Goal: Find specific page/section: Find specific page/section

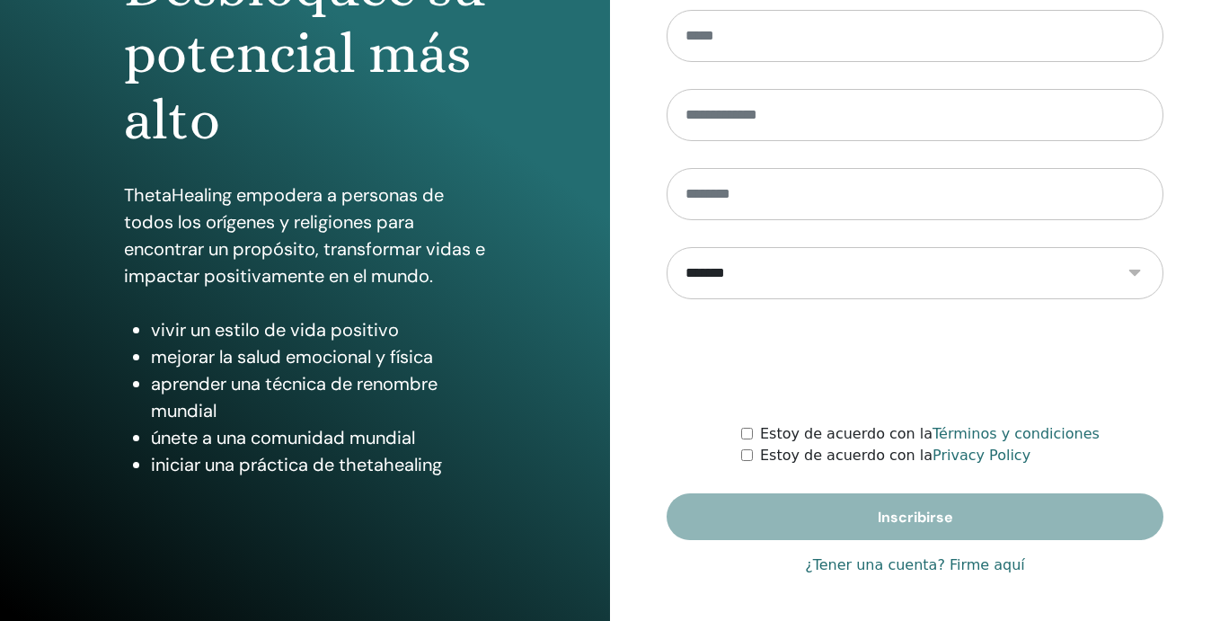
click at [924, 566] on link "¿Tener una cuenta? Firme aquí" at bounding box center [915, 565] width 220 height 22
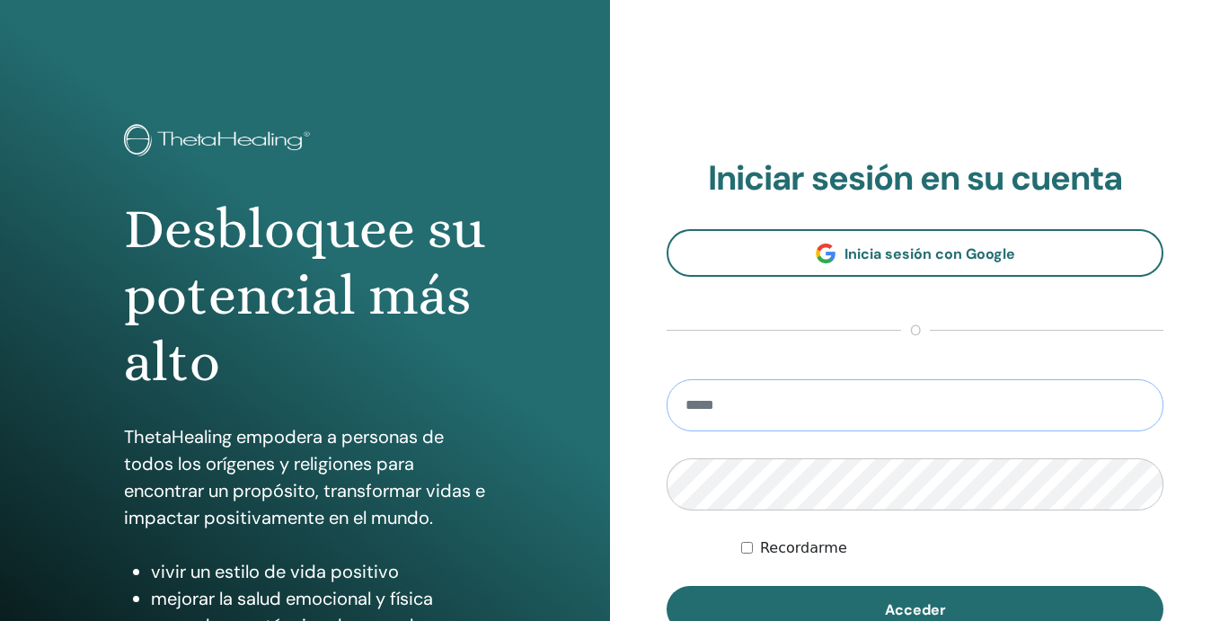
click at [748, 392] on input "email" at bounding box center [915, 405] width 497 height 52
type input "**********"
click at [667, 586] on button "Acceder" at bounding box center [915, 609] width 497 height 47
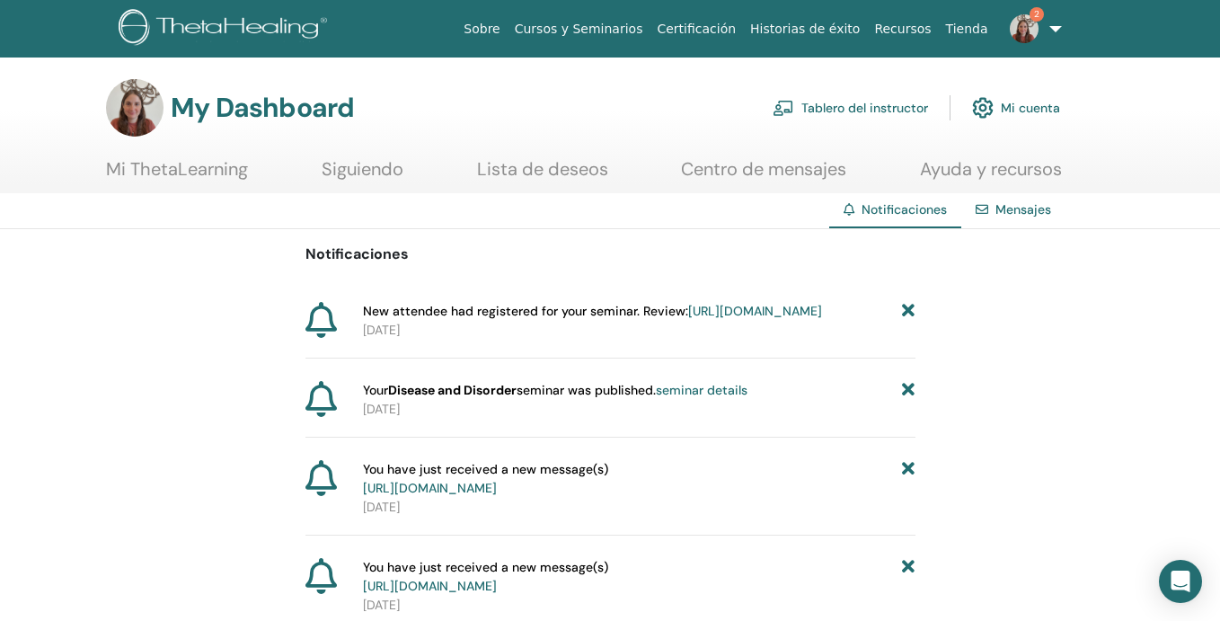
click at [720, 319] on link "[URL][DOMAIN_NAME]" at bounding box center [755, 311] width 134 height 16
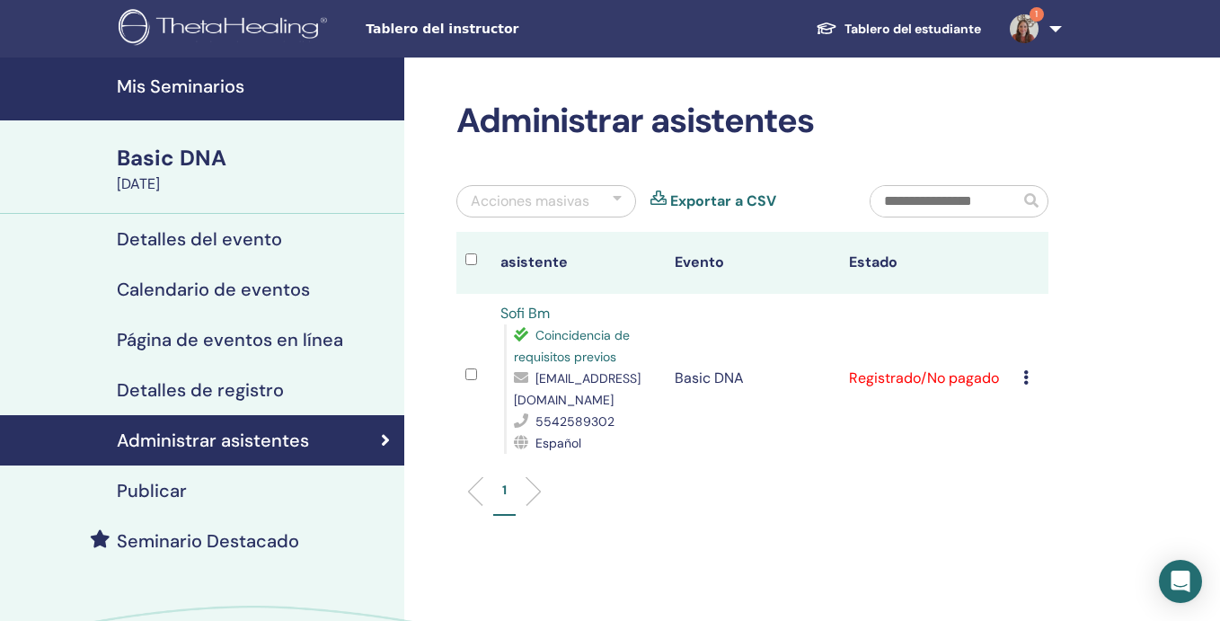
click at [306, 234] on div "Detalles del evento" at bounding box center [202, 239] width 376 height 22
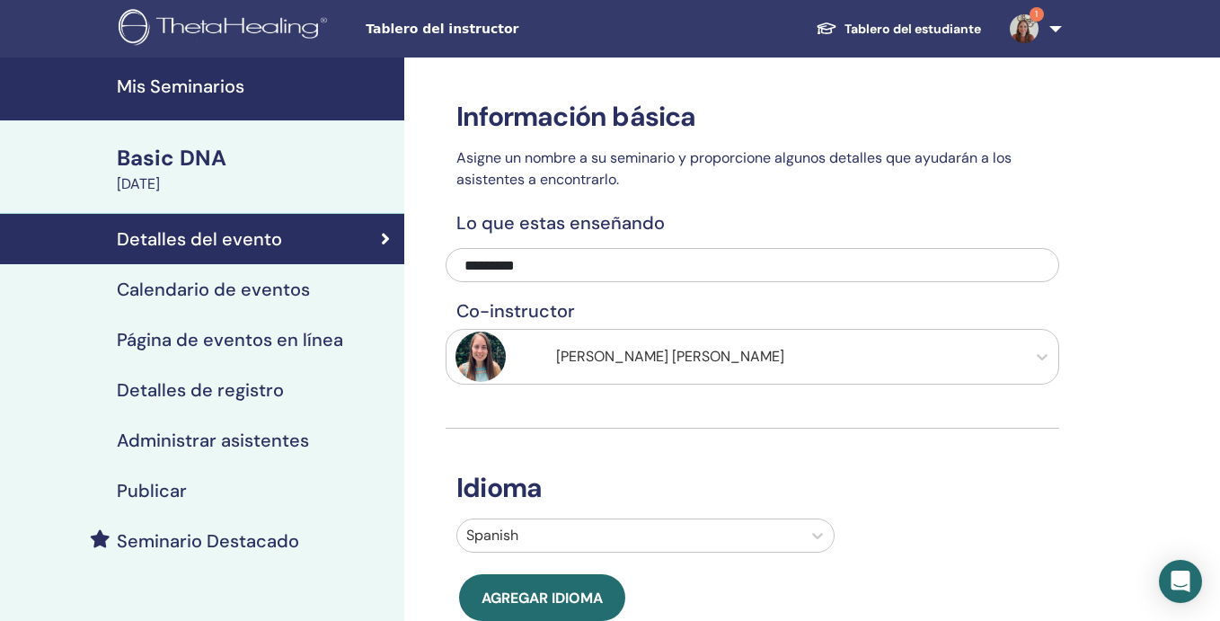
click at [334, 295] on div "Calendario de eventos" at bounding box center [202, 290] width 376 height 22
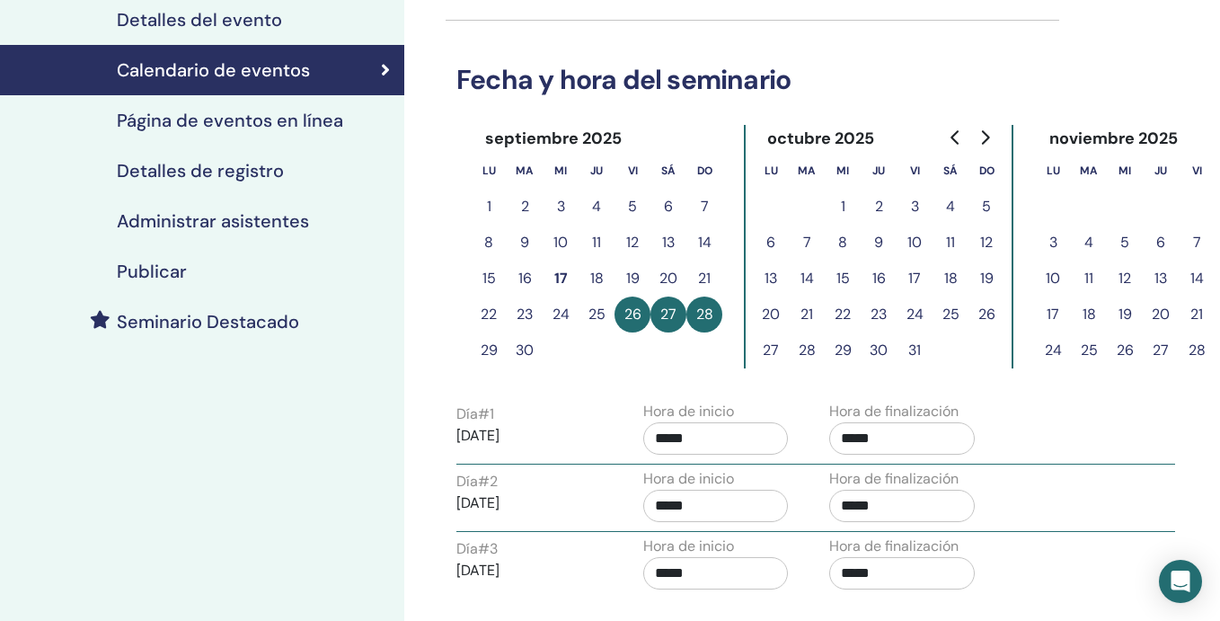
scroll to position [214, 0]
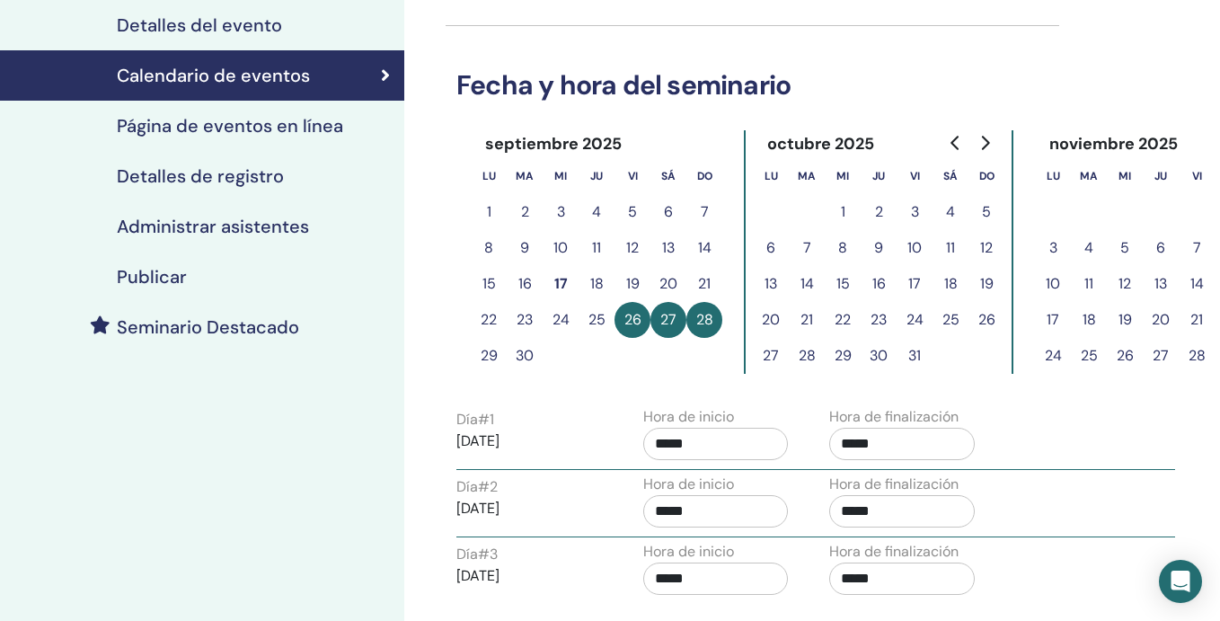
click at [305, 294] on link "Publicar" at bounding box center [202, 277] width 404 height 50
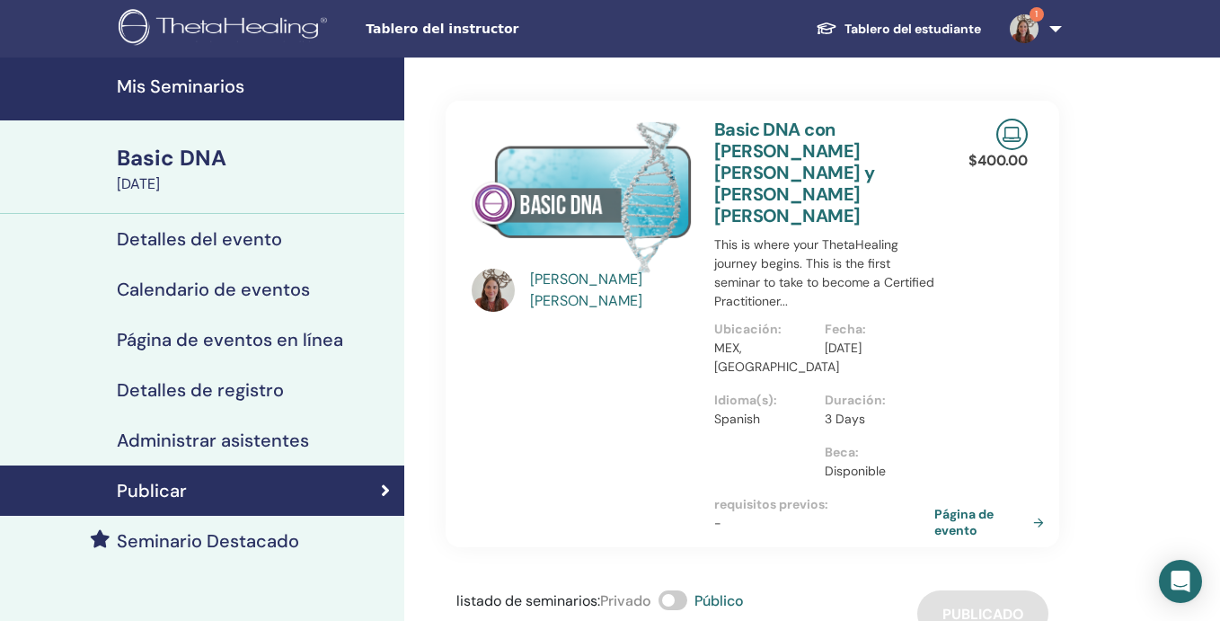
click at [287, 89] on h4 "Mis Seminarios" at bounding box center [255, 86] width 277 height 22
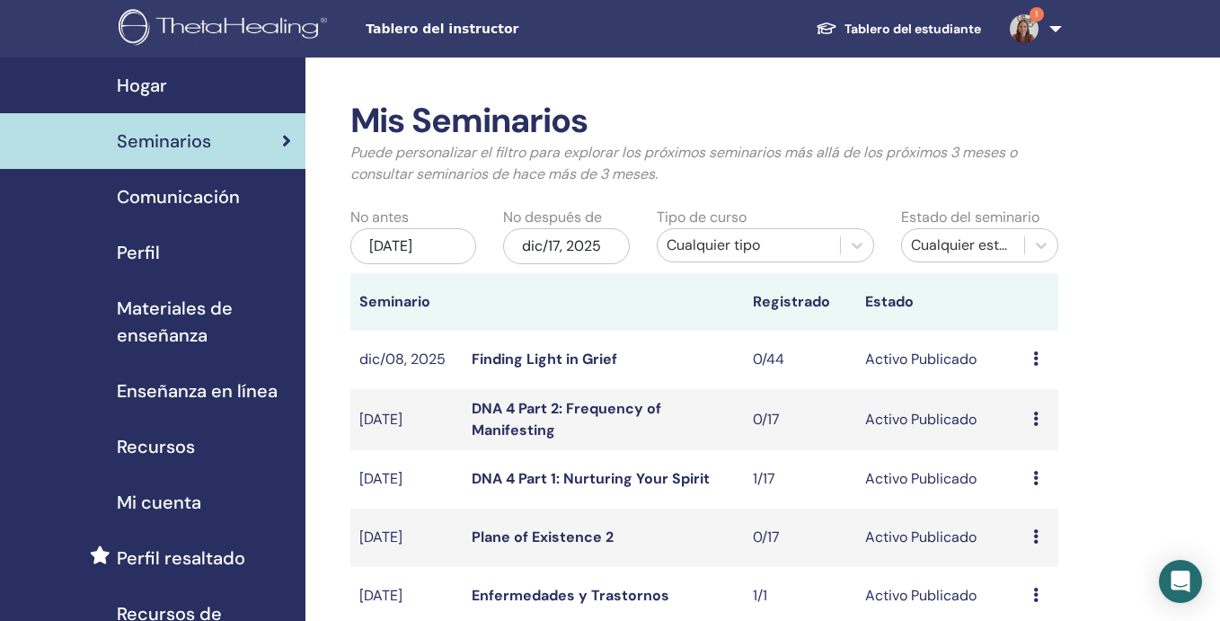
click at [1027, 22] on img at bounding box center [1024, 28] width 29 height 29
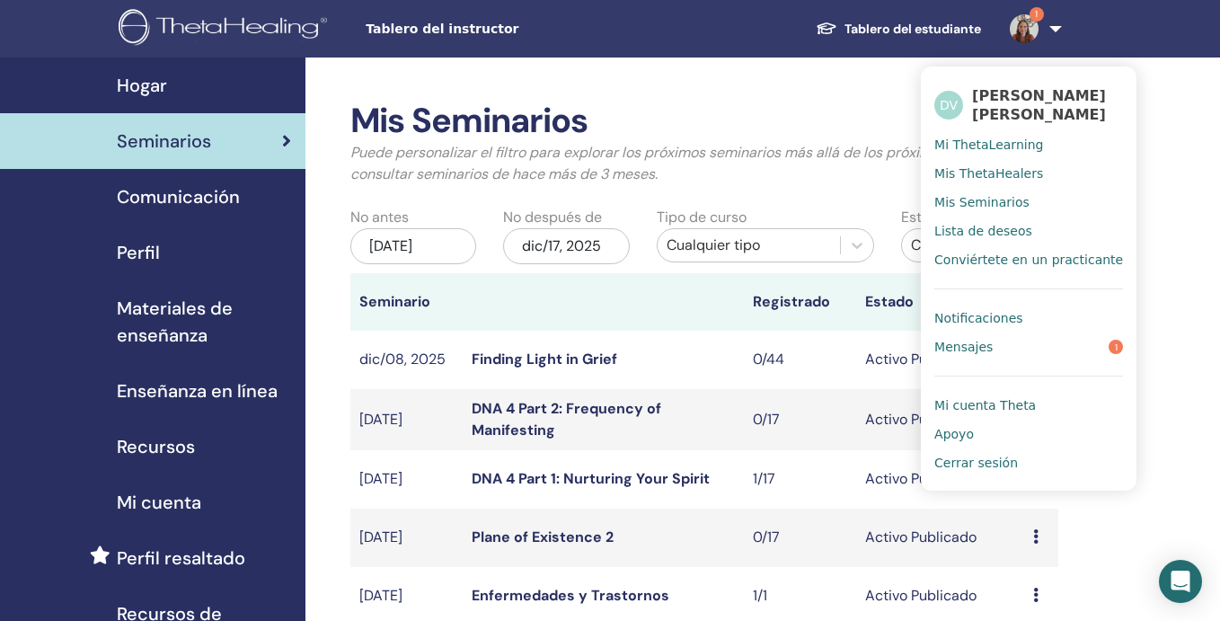
click at [1018, 317] on span "Notificaciones" at bounding box center [979, 318] width 88 height 16
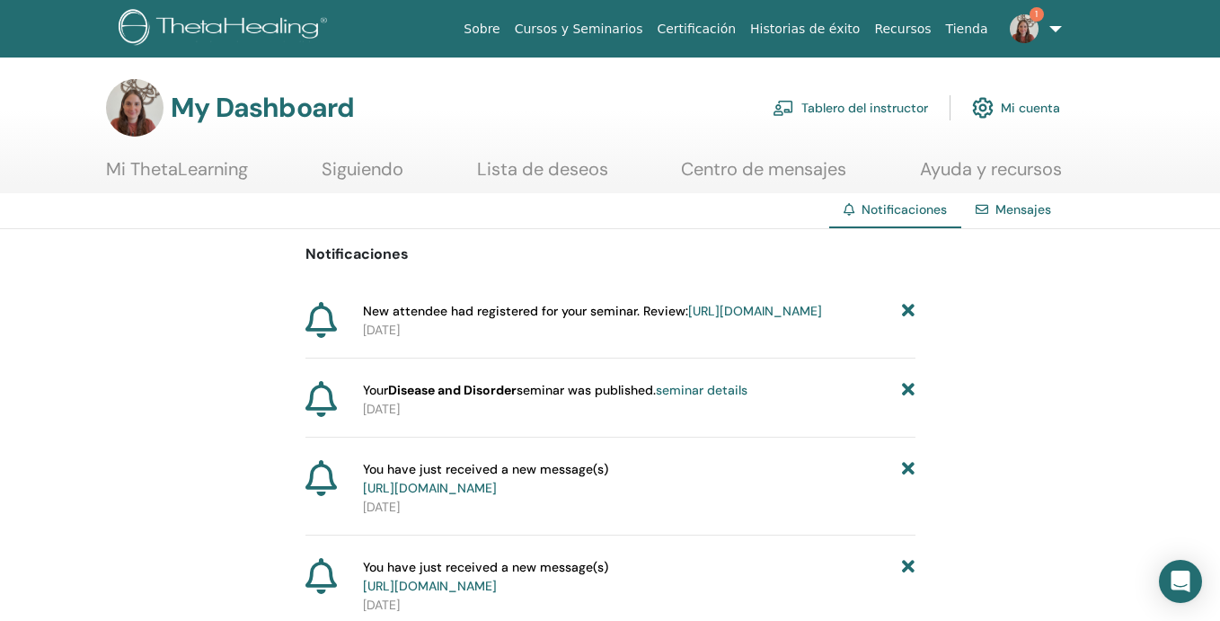
click at [715, 319] on link "[URL][DOMAIN_NAME]" at bounding box center [755, 311] width 134 height 16
